Goal: Task Accomplishment & Management: Use online tool/utility

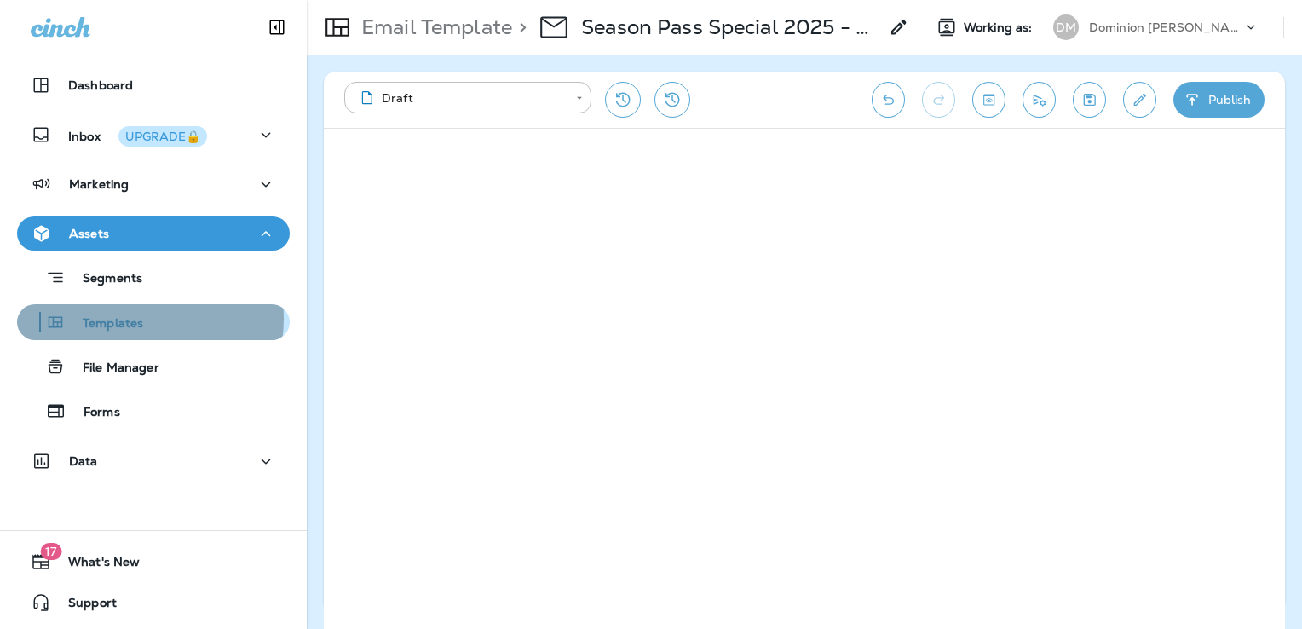
click at [140, 319] on p "Templates" at bounding box center [105, 324] width 78 height 16
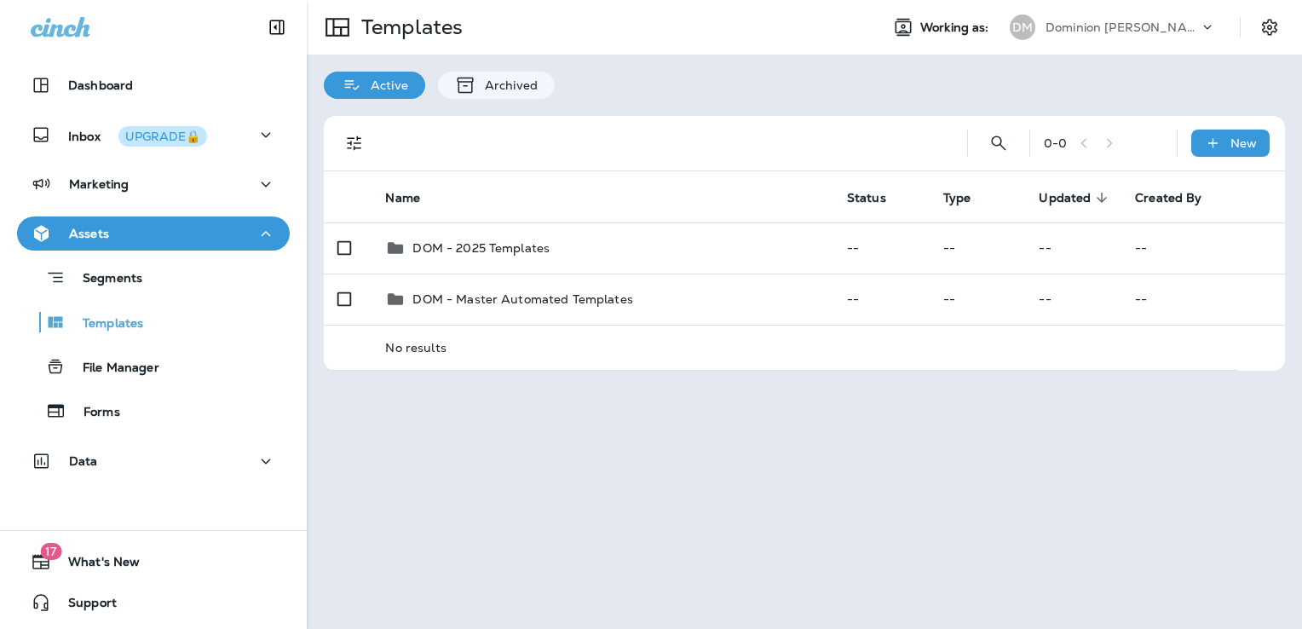
click at [1120, 31] on p "Dominion [PERSON_NAME]" at bounding box center [1121, 27] width 153 height 14
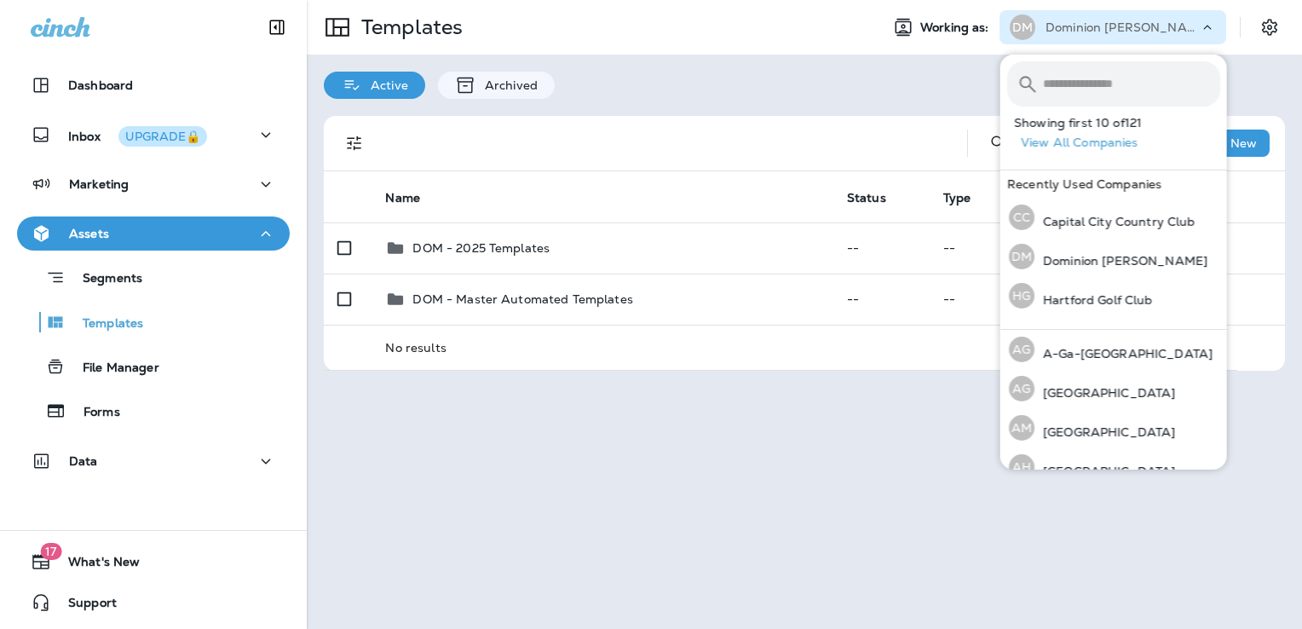
click at [1087, 73] on input "text" at bounding box center [1131, 83] width 177 height 45
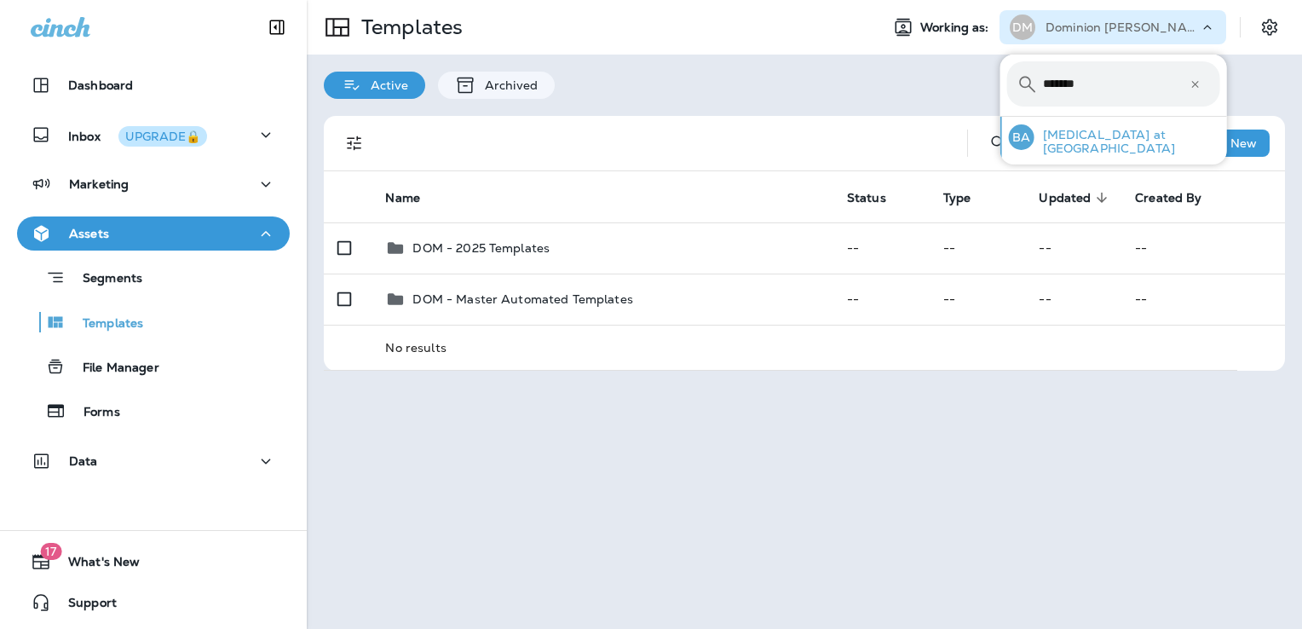
type input "*******"
click at [1105, 145] on p "[MEDICAL_DATA] at [GEOGRAPHIC_DATA]" at bounding box center [1127, 141] width 186 height 27
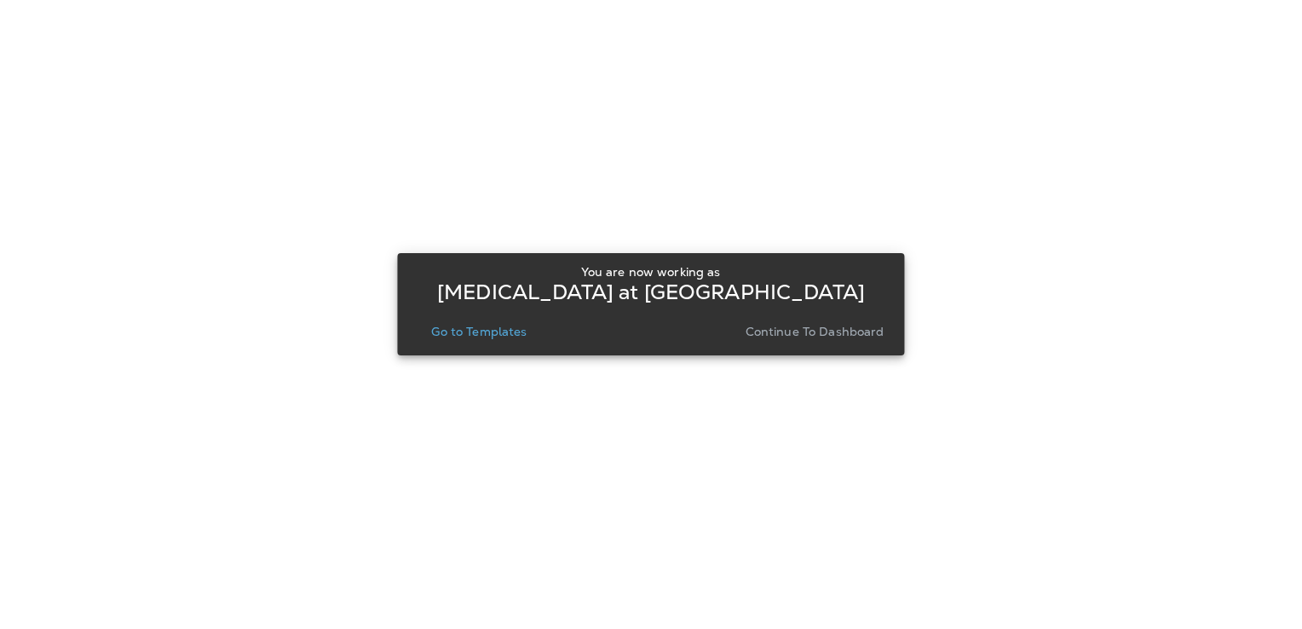
click at [498, 337] on p "Go to Templates" at bounding box center [478, 332] width 95 height 14
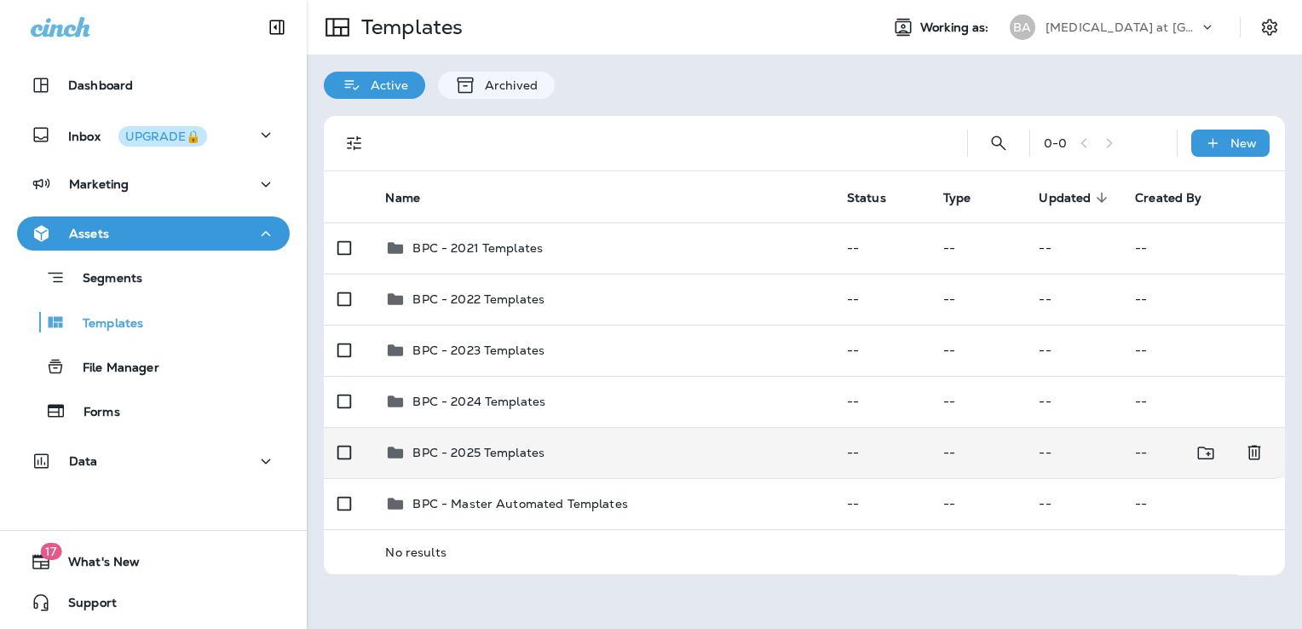
click at [569, 447] on div "BPC - 2025 Templates" at bounding box center [602, 452] width 434 height 20
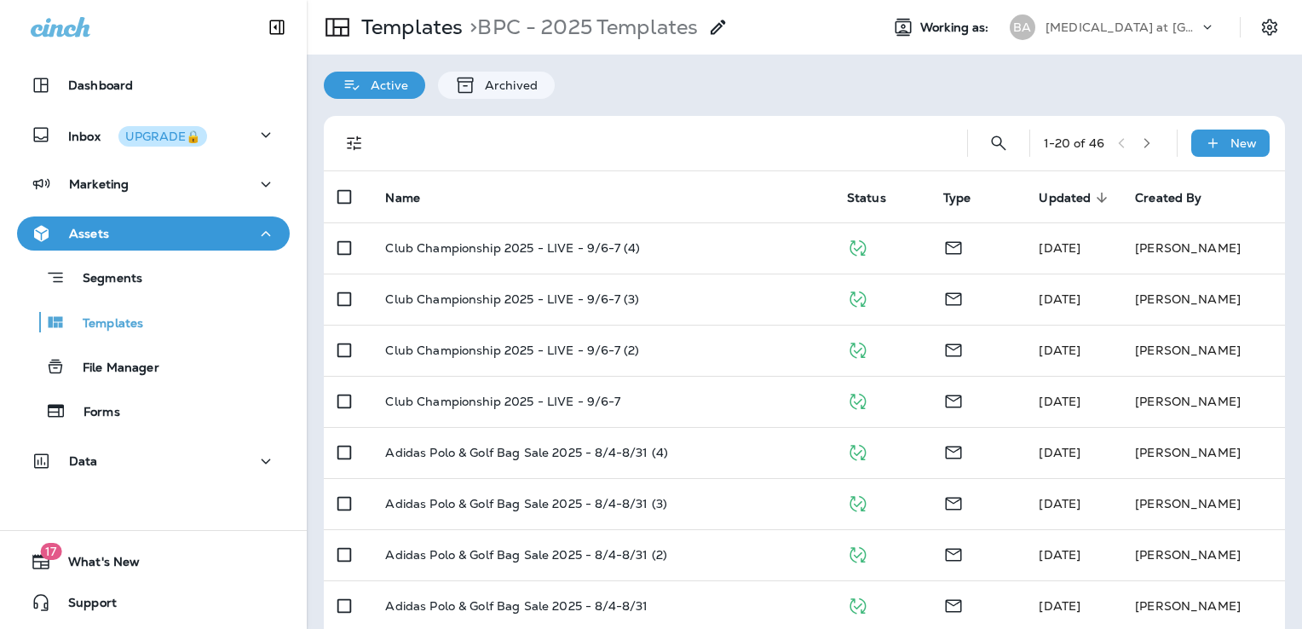
click at [1144, 141] on icon "button" at bounding box center [1147, 143] width 6 height 10
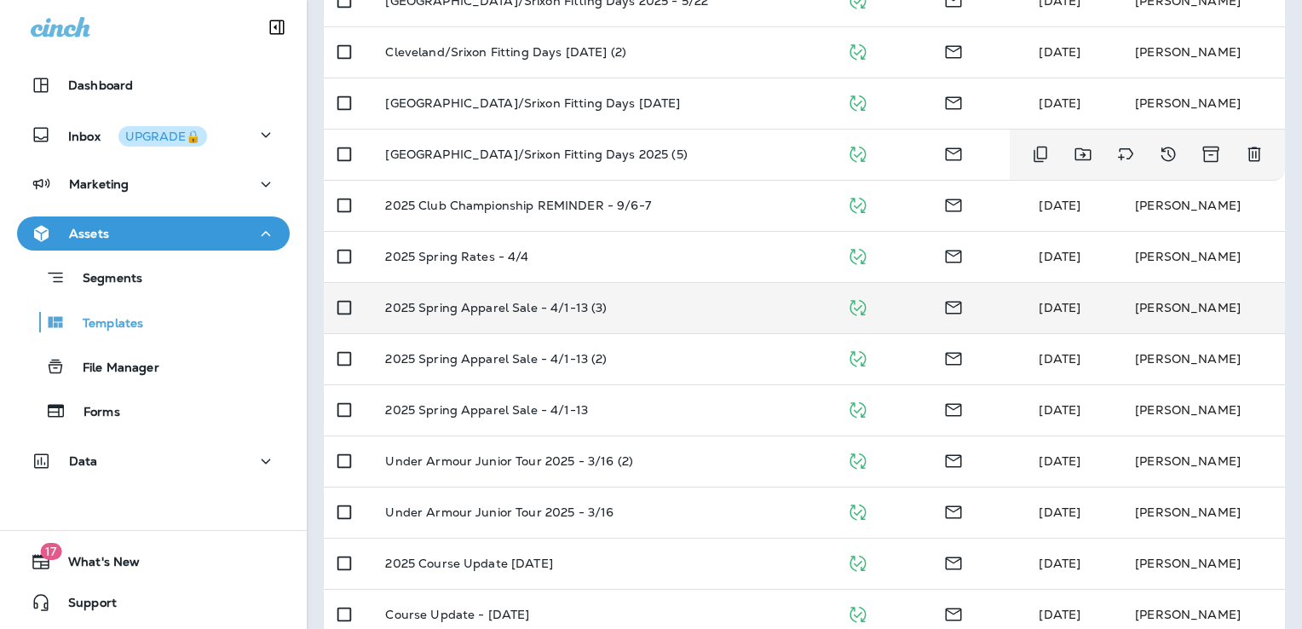
scroll to position [256, 0]
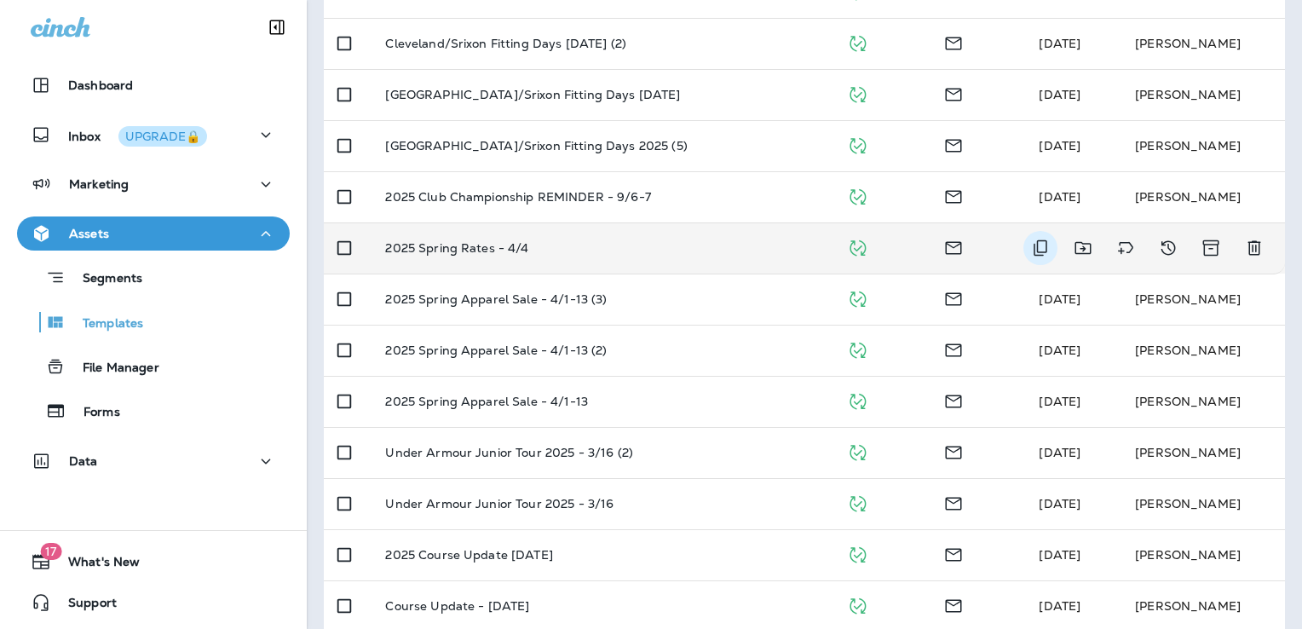
click at [1030, 245] on icon "Duplicate" at bounding box center [1040, 248] width 20 height 20
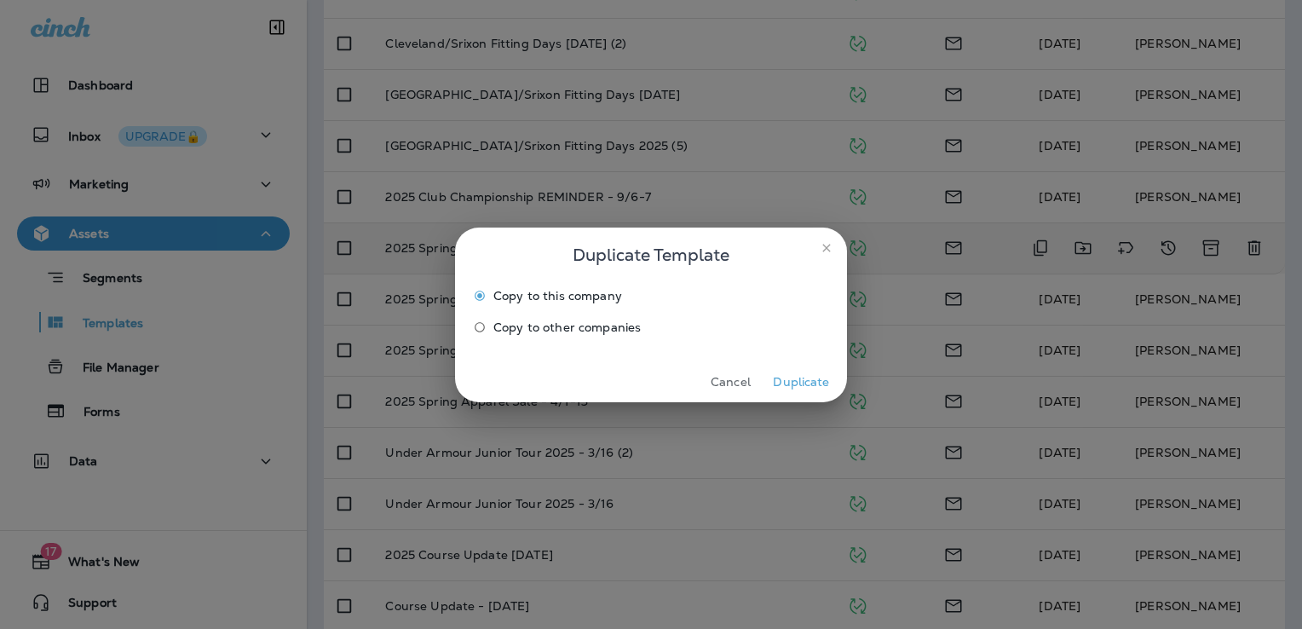
click at [791, 381] on button "Duplicate" at bounding box center [801, 382] width 64 height 26
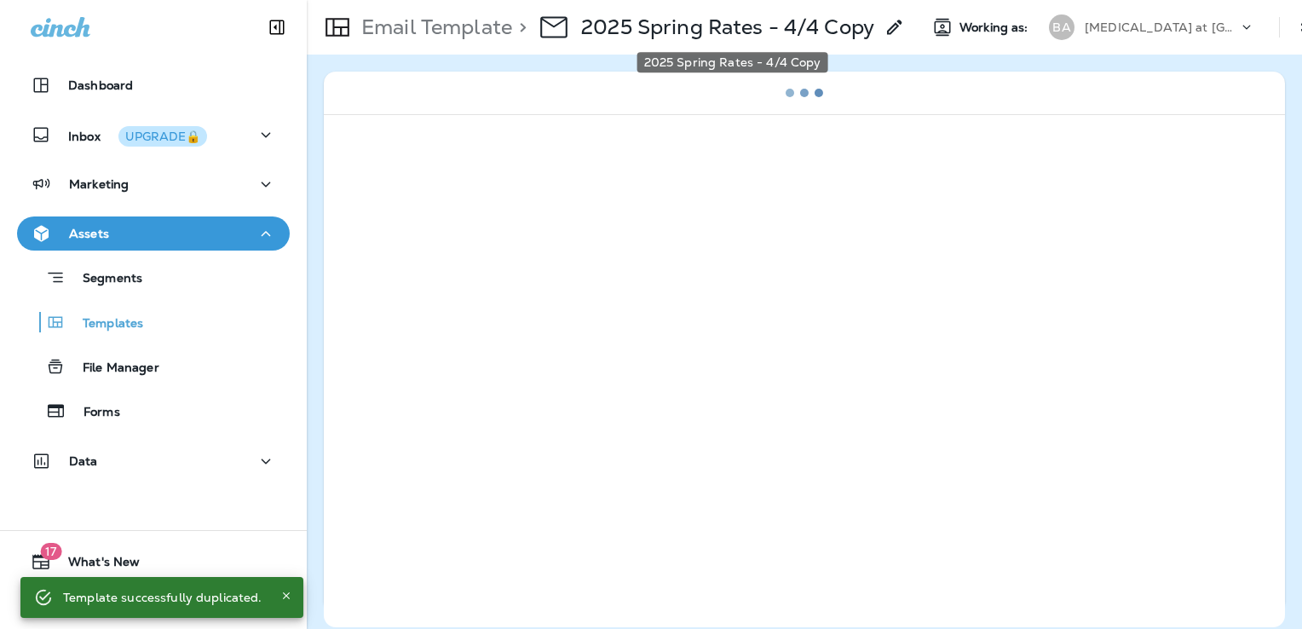
click at [763, 27] on p "2025 Spring Rates - 4/4 Copy" at bounding box center [727, 27] width 293 height 26
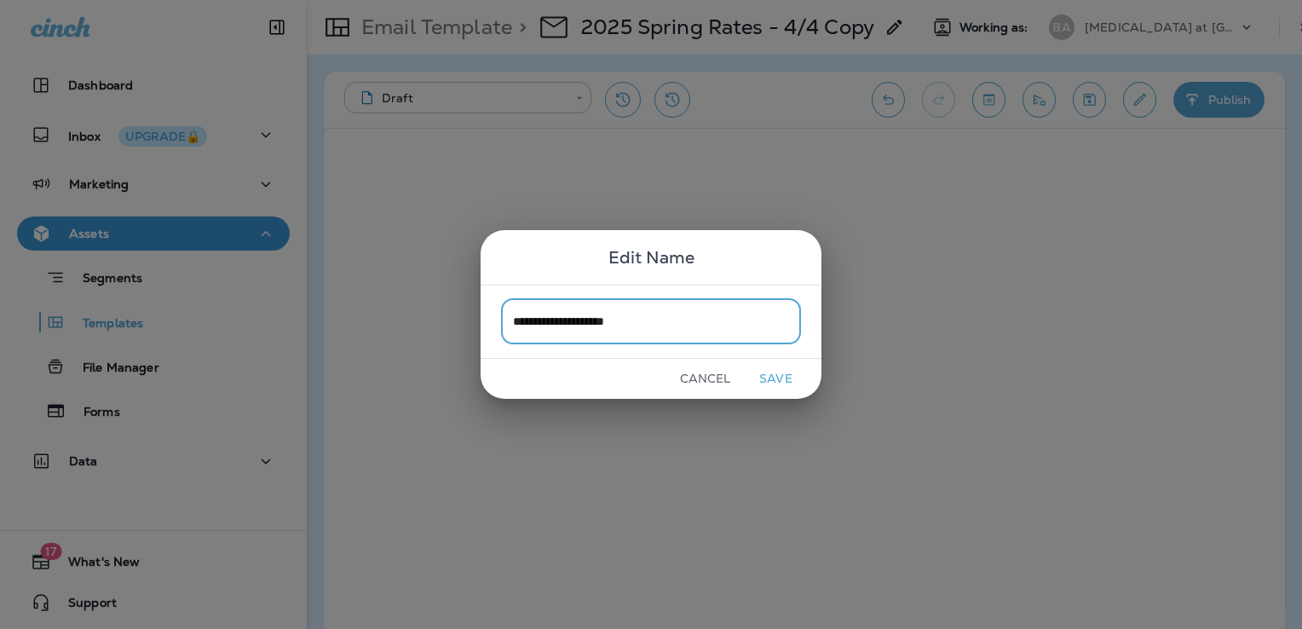
type input "**********"
click at [764, 376] on button "Save" at bounding box center [776, 379] width 64 height 26
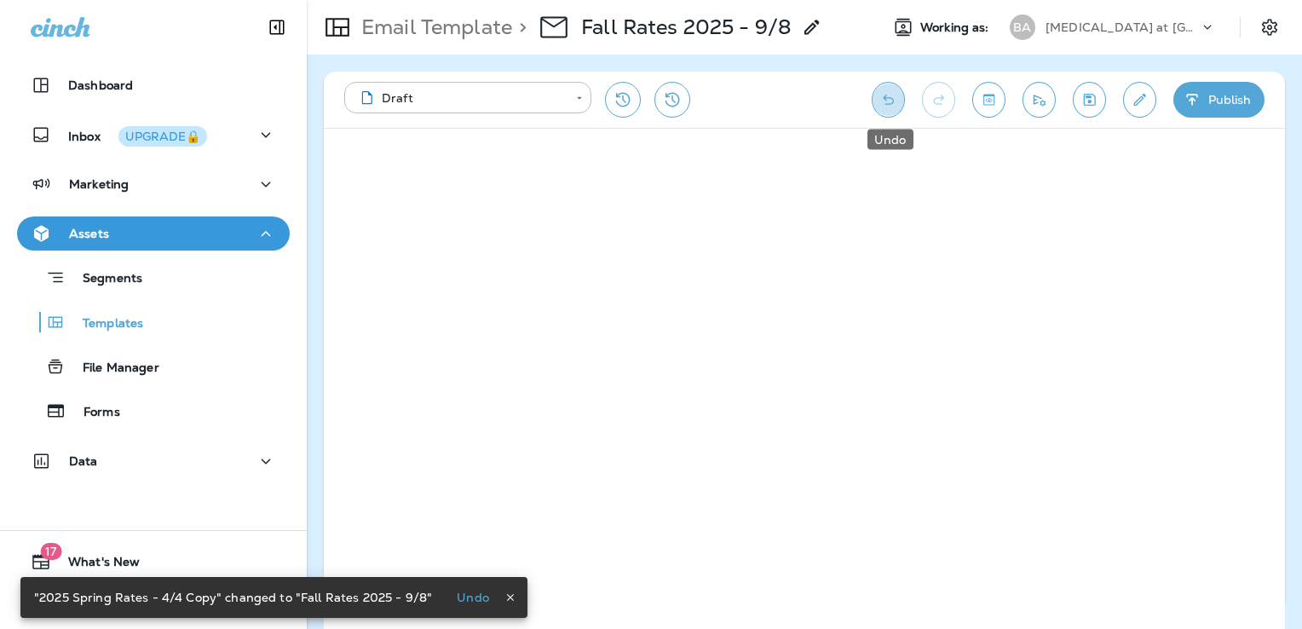
click at [900, 104] on button "Undo" at bounding box center [888, 100] width 33 height 36
